Goal: Information Seeking & Learning: Learn about a topic

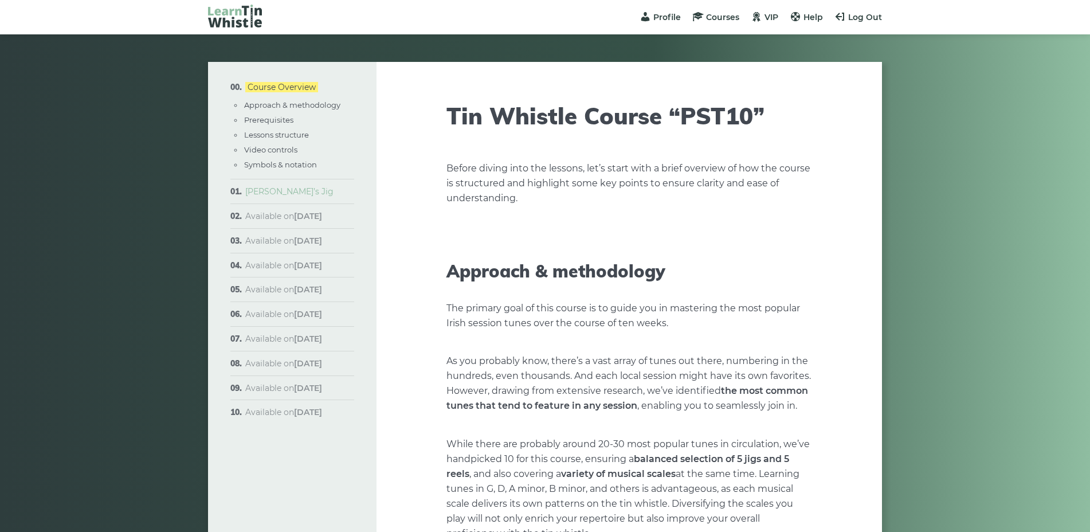
click at [275, 190] on link "[PERSON_NAME]’s Jig" at bounding box center [289, 191] width 88 height 10
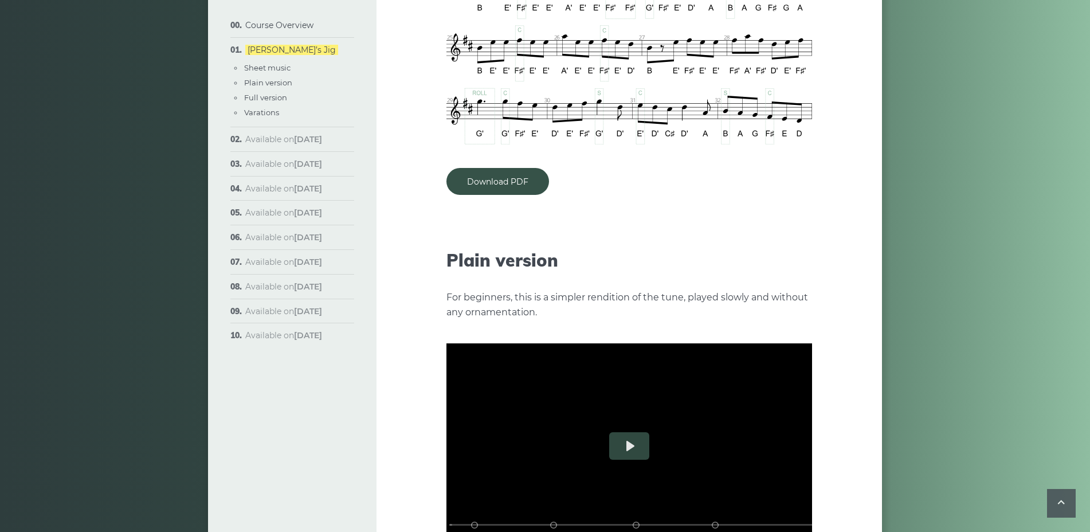
scroll to position [1261, 0]
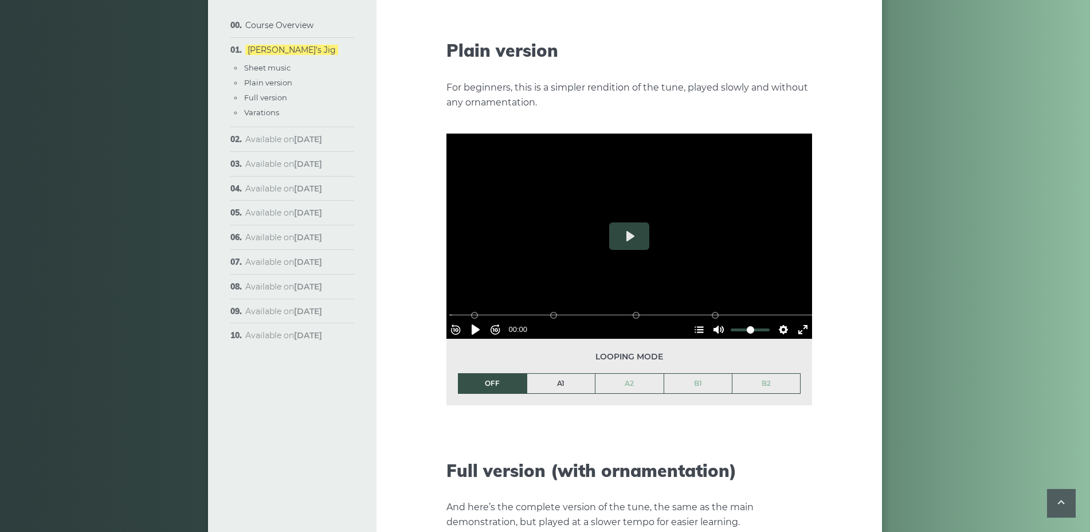
click at [564, 374] on link "A1" at bounding box center [561, 383] width 68 height 19
click at [804, 320] on button "Exit fullscreen Enter fullscreen" at bounding box center [803, 329] width 18 height 18
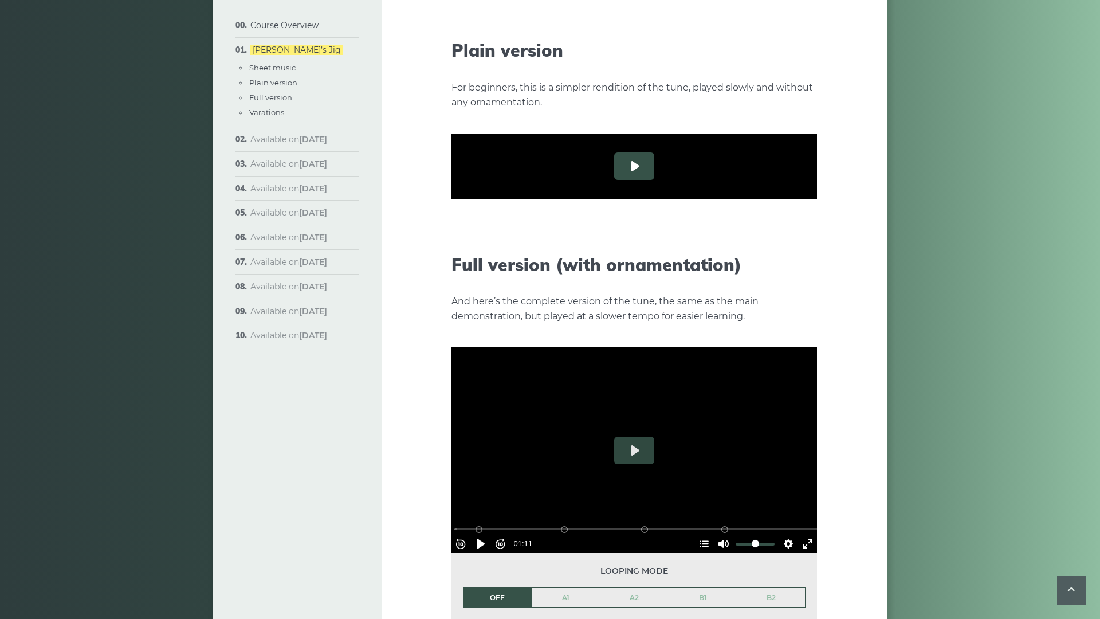
click at [614, 180] on button "Play" at bounding box center [634, 166] width 40 height 28
drag, startPoint x: 710, startPoint y: 462, endPoint x: 695, endPoint y: 442, distance: 25.8
click at [709, 269] on div at bounding box center [634, 167] width 366 height 206
click at [614, 180] on button "Play" at bounding box center [634, 166] width 40 height 28
click at [745, 269] on div "Rewind 10s Pause Play Forward 10s % buffered 00:58 B2 (Bars 25-32) B1 (Bars 17-…" at bounding box center [634, 244] width 366 height 49
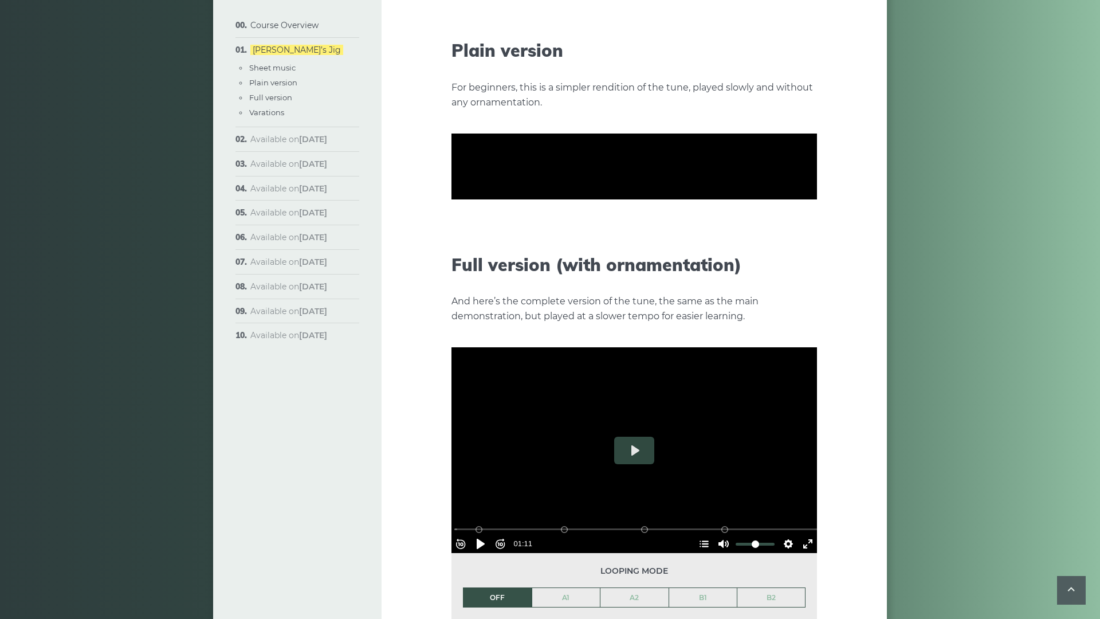
click at [679, 269] on div at bounding box center [634, 167] width 366 height 206
click at [668, 269] on div at bounding box center [634, 167] width 366 height 206
click at [570, 269] on div at bounding box center [634, 167] width 366 height 206
click at [527, 269] on div at bounding box center [634, 167] width 366 height 206
click at [473, 269] on div at bounding box center [634, 167] width 366 height 206
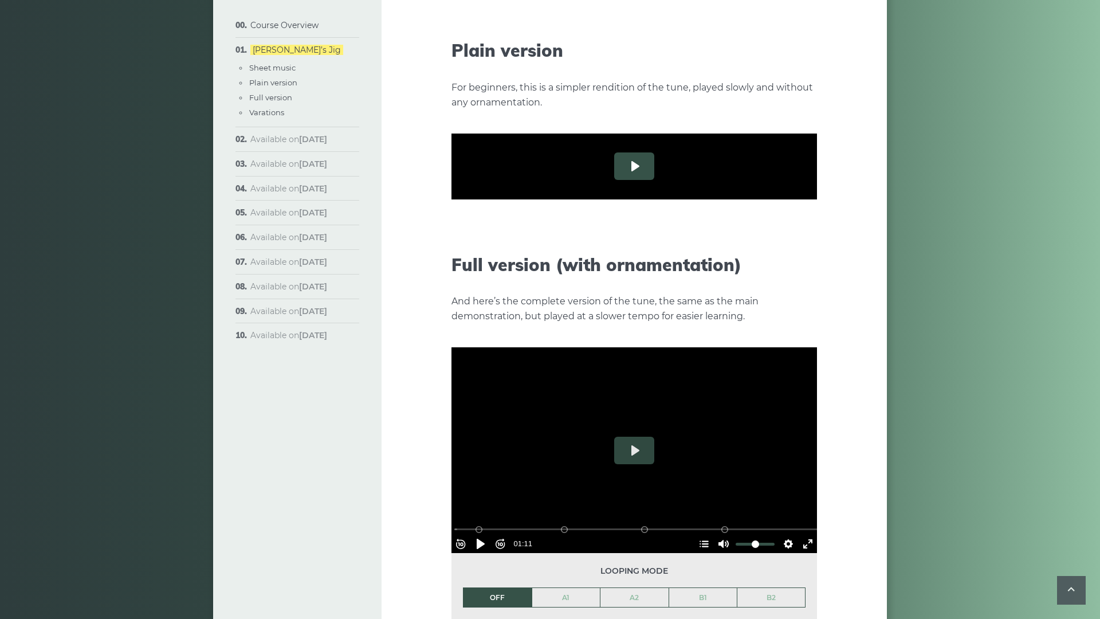
click at [614, 180] on button "Play" at bounding box center [634, 166] width 40 height 28
click at [619, 269] on div at bounding box center [634, 167] width 366 height 206
click at [817, 269] on button "Exit fullscreen Enter fullscreen" at bounding box center [808, 260] width 18 height 18
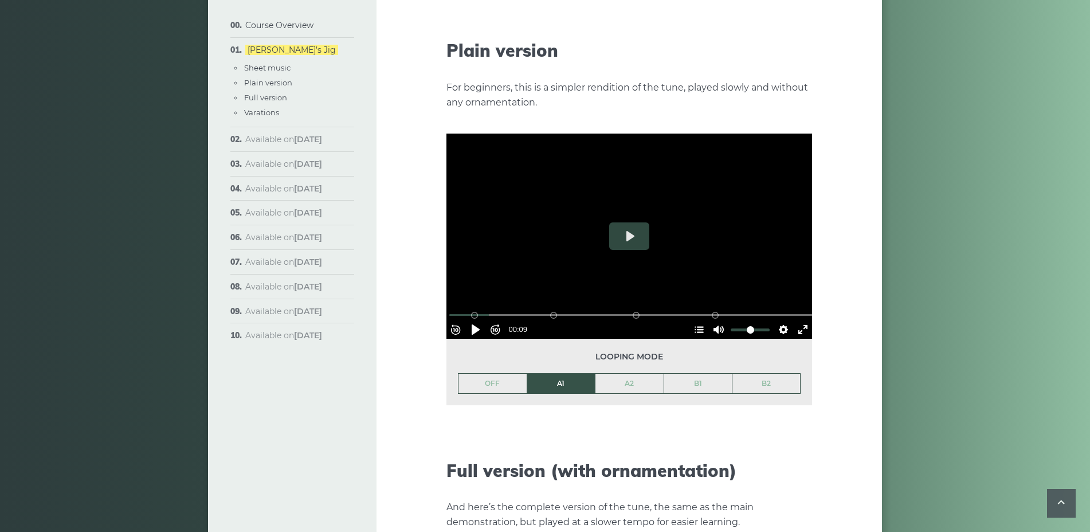
click at [341, 81] on li "Plain version" at bounding box center [298, 82] width 111 height 13
click at [627, 222] on button "Play" at bounding box center [629, 236] width 40 height 28
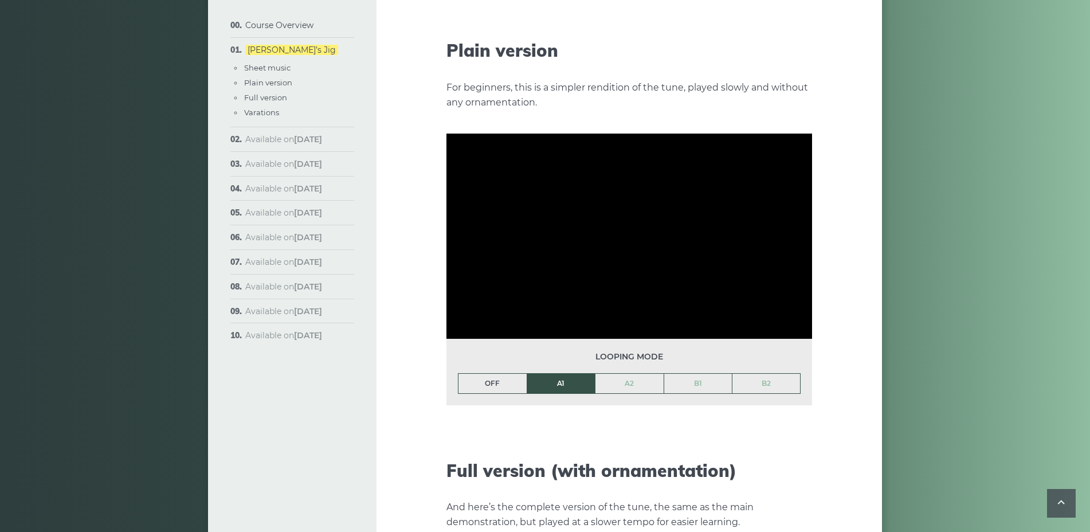
click at [474, 374] on link "OFF" at bounding box center [492, 383] width 68 height 19
click at [555, 374] on link "A1" at bounding box center [561, 383] width 68 height 19
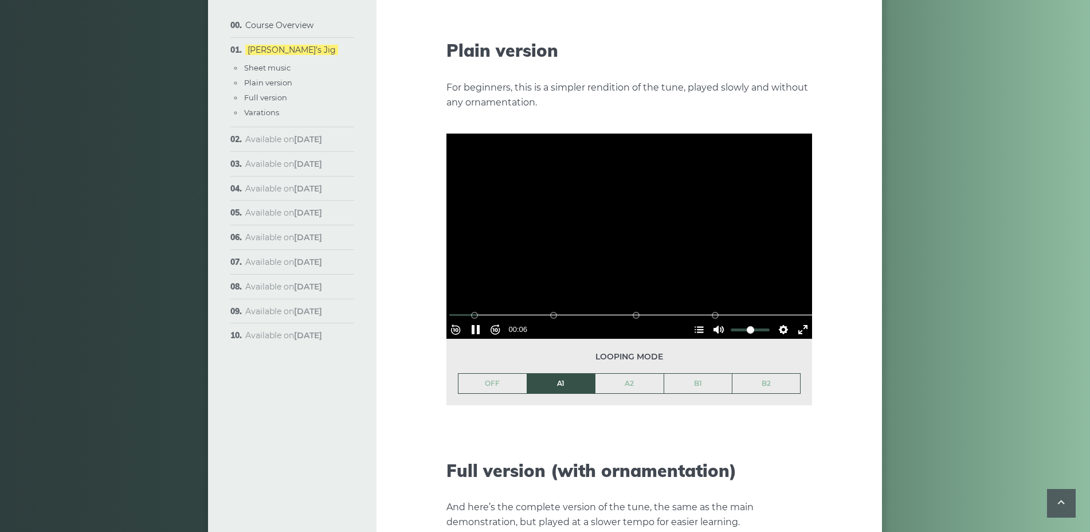
click at [595, 233] on div at bounding box center [629, 237] width 366 height 206
type input "****"
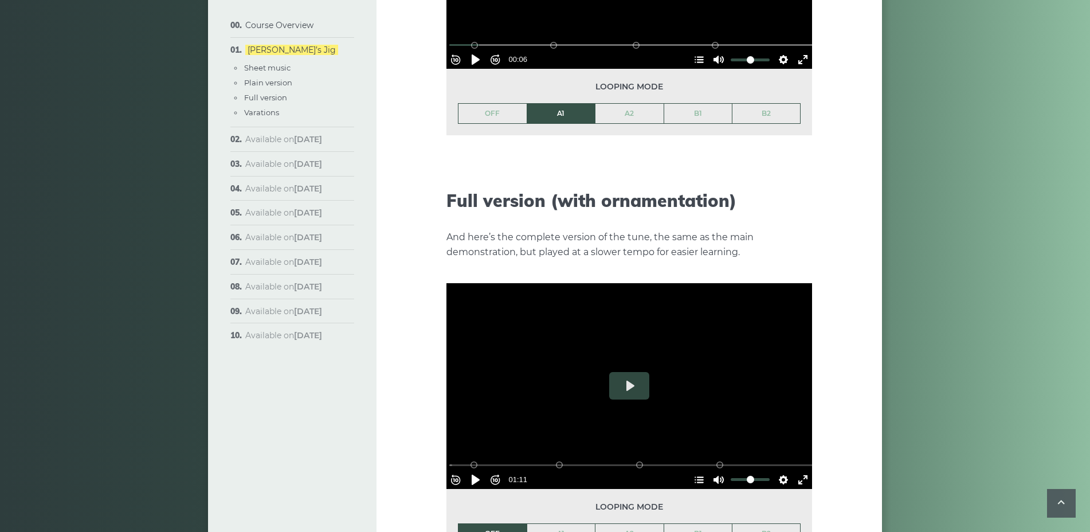
scroll to position [1604, 0]
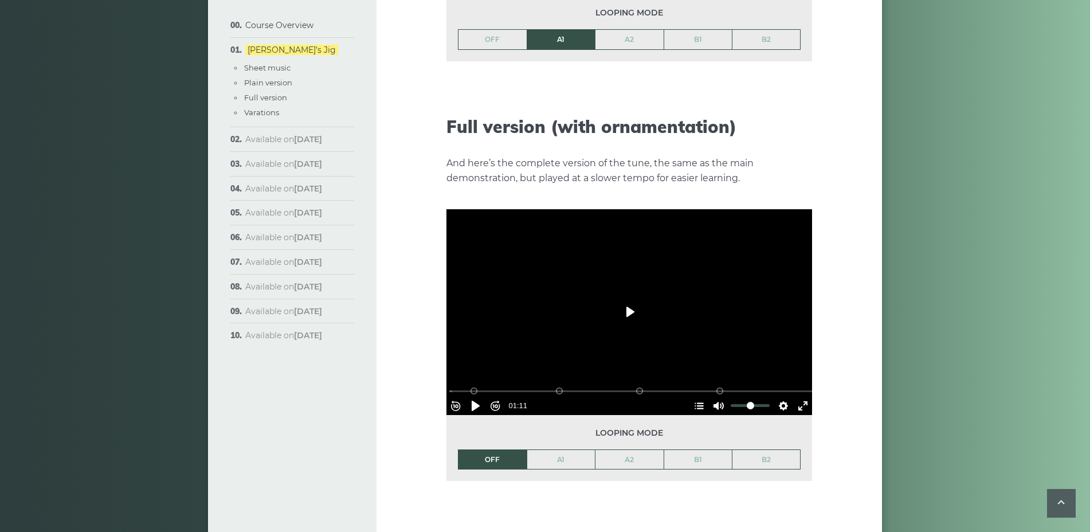
click at [633, 300] on button "Play" at bounding box center [629, 312] width 40 height 28
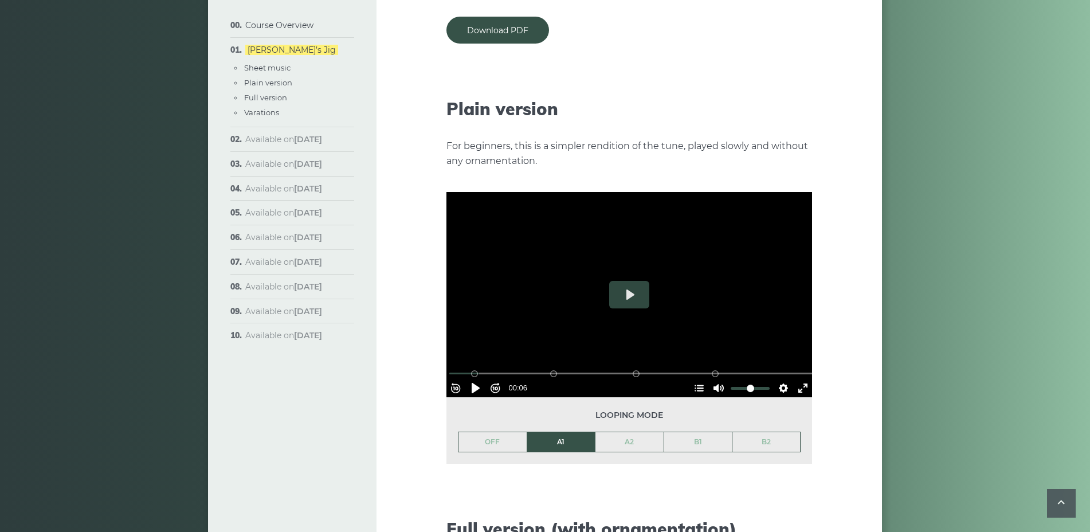
scroll to position [1203, 0]
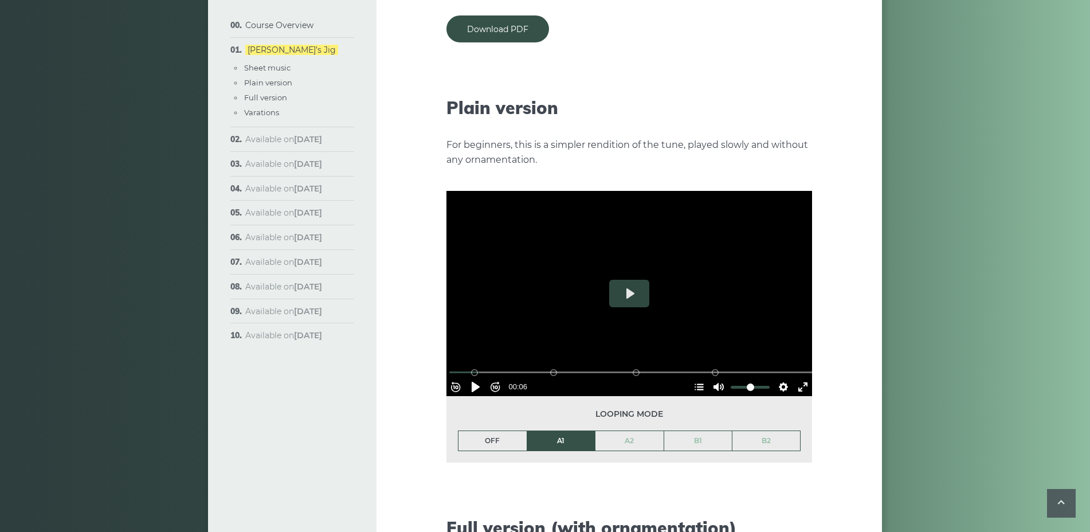
click at [506, 431] on link "OFF" at bounding box center [492, 440] width 68 height 19
click at [506, 430] on li "OFF" at bounding box center [492, 440] width 69 height 21
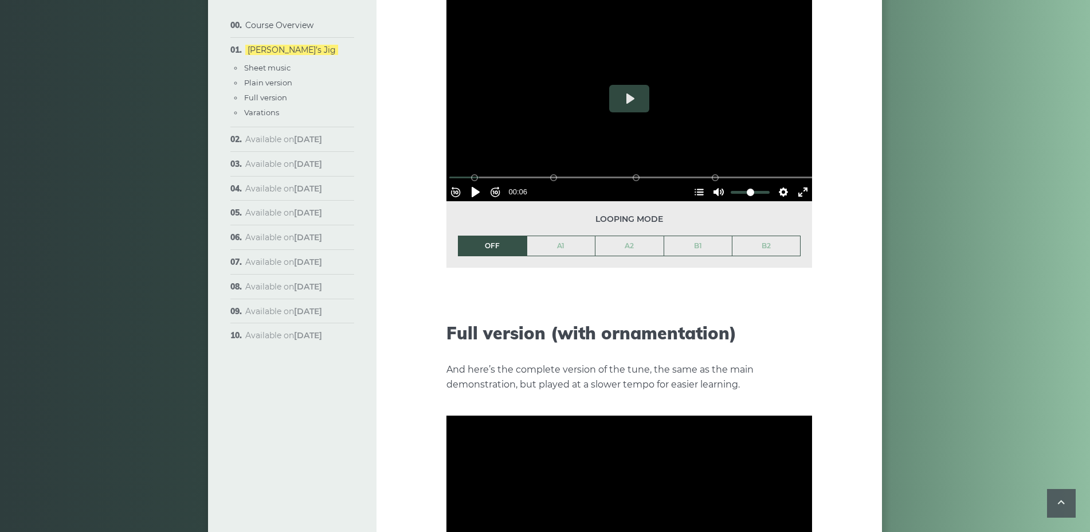
scroll to position [1490, 0]
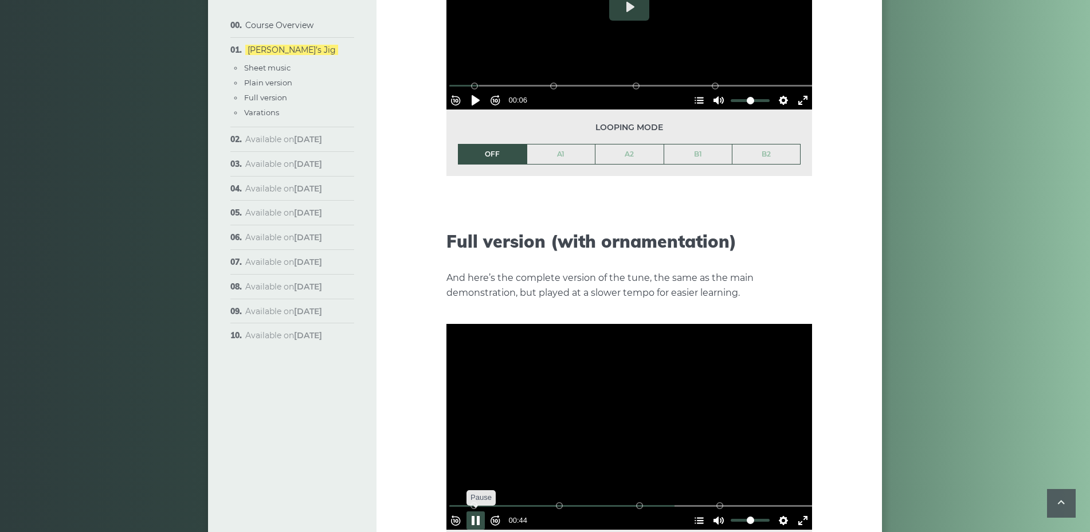
click at [474, 511] on button "Pause Play" at bounding box center [475, 520] width 18 height 18
type input "*****"
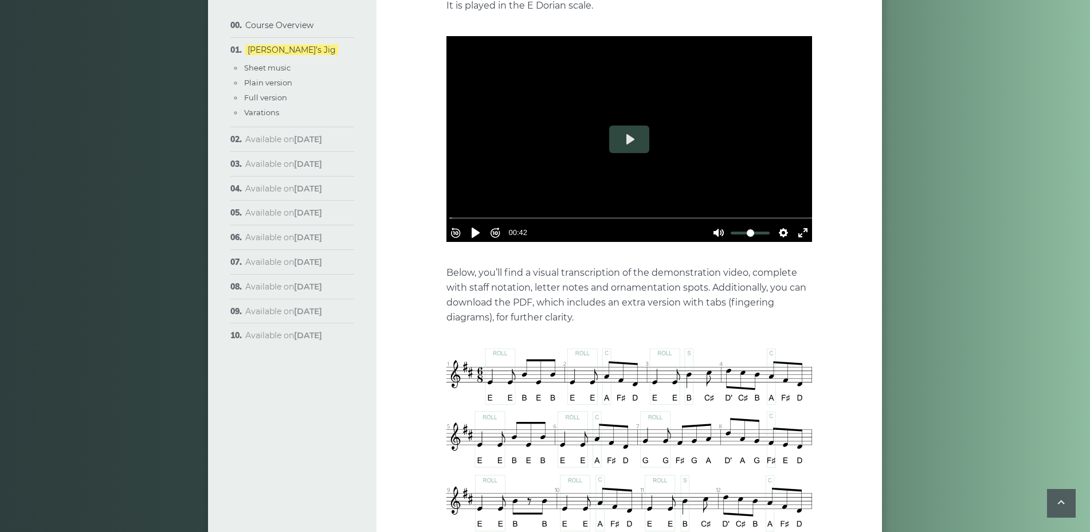
scroll to position [0, 0]
